Goal: Communication & Community: Answer question/provide support

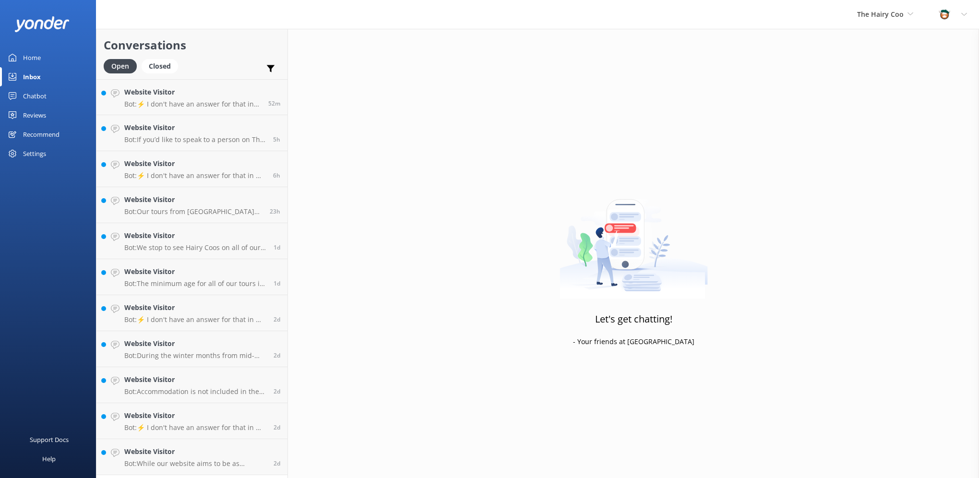
click at [177, 96] on h4 "Website Visitor" at bounding box center [192, 92] width 137 height 11
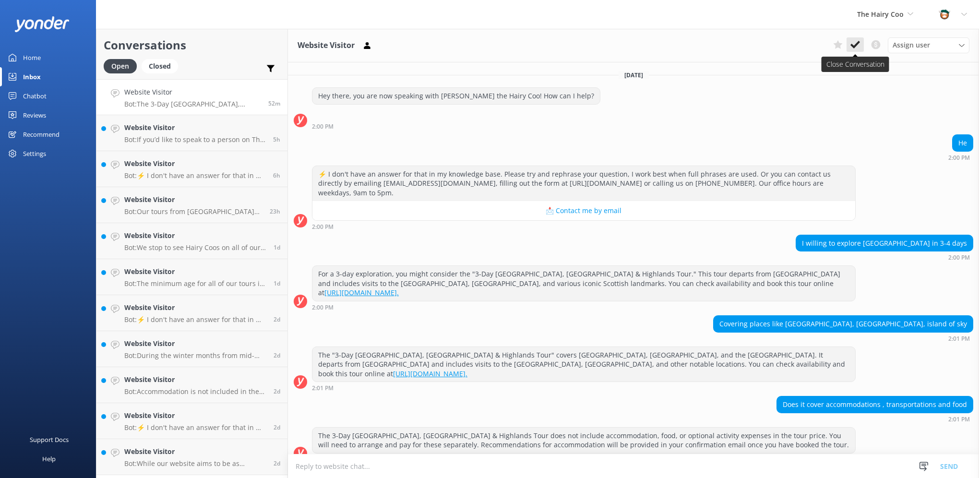
click at [852, 45] on use at bounding box center [855, 45] width 10 height 8
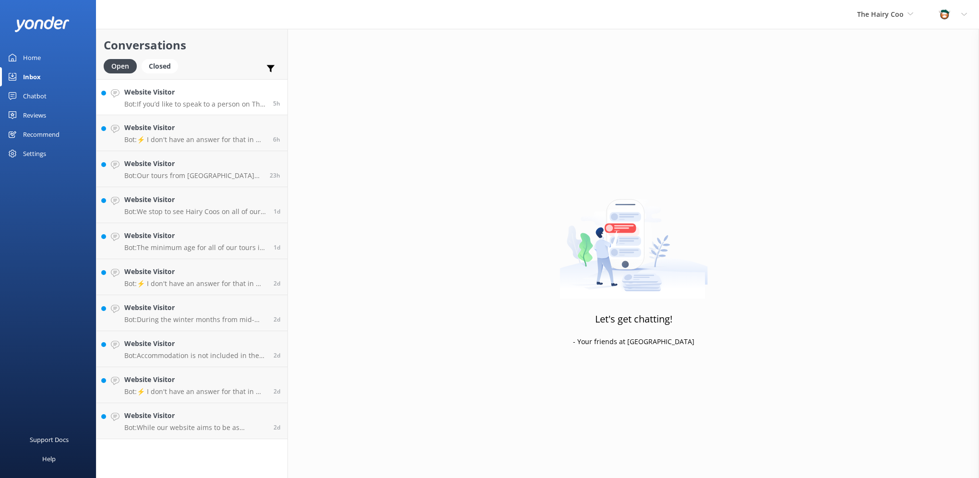
click at [173, 98] on div "Website Visitor Bot: If you’d like to speak to a person on The Hairy Coo team, …" at bounding box center [195, 97] width 142 height 21
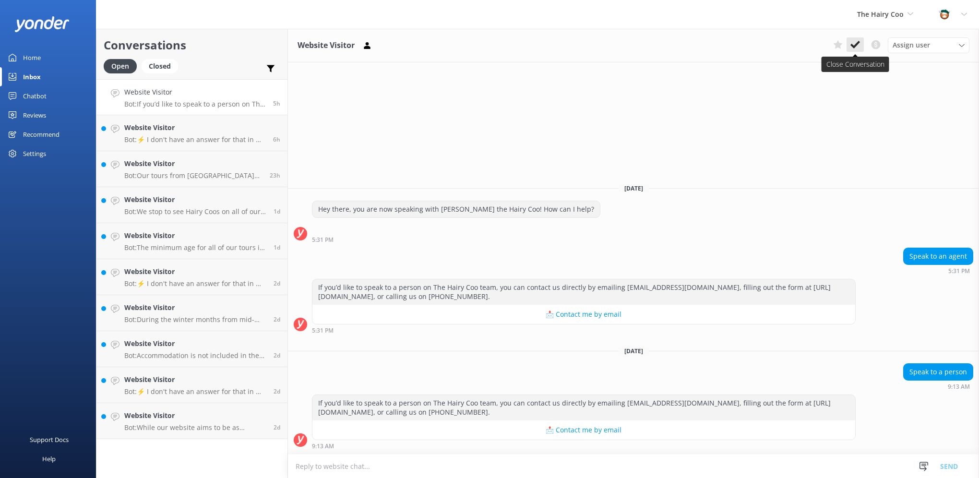
click at [854, 47] on use at bounding box center [855, 45] width 10 height 8
